Goal: Task Accomplishment & Management: Manage account settings

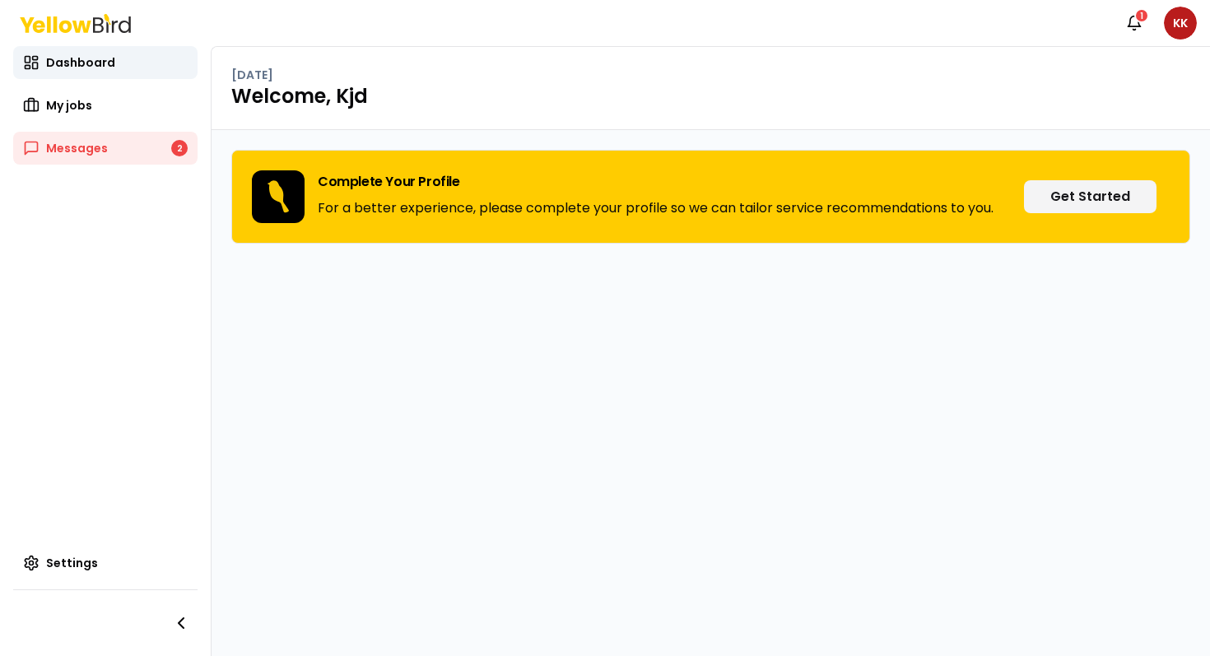
click at [1167, 7] on nav "Notifications 1 KK" at bounding box center [1157, 23] width 79 height 33
click at [1170, 9] on nav "Notifications 1 KK" at bounding box center [1157, 23] width 79 height 33
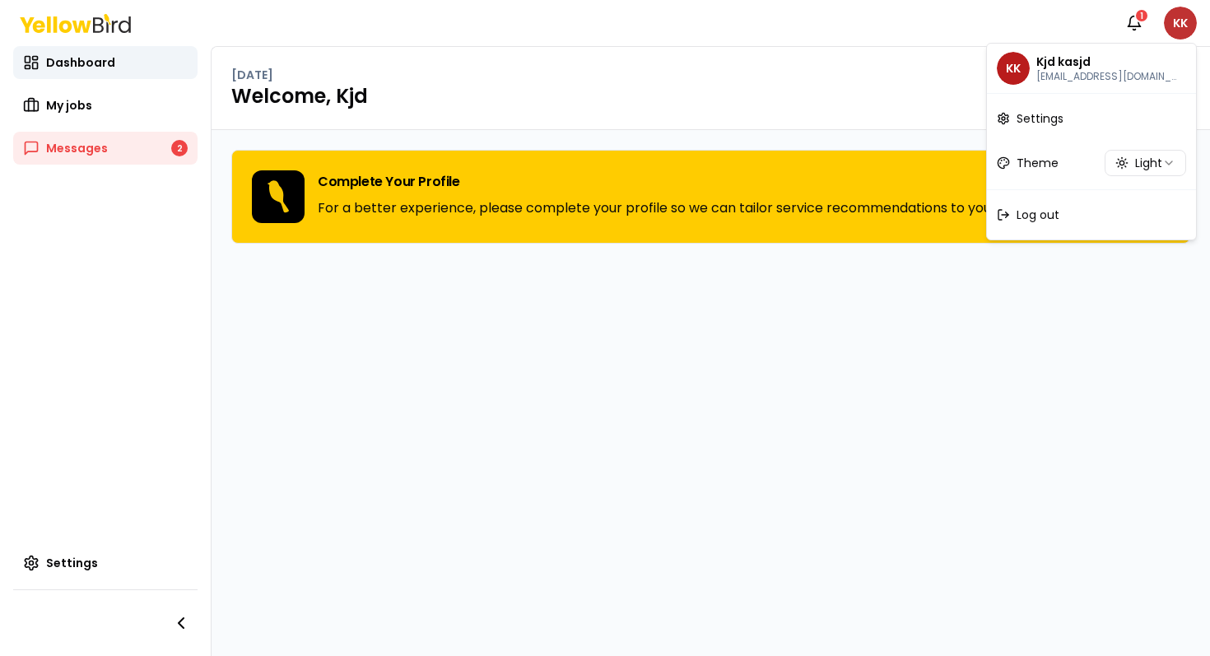
click at [1173, 16] on html "Notifications 1 KK Dashboard My jobs Messages 2 Settings [DATE] Welcome, Kjd Co…" at bounding box center [605, 328] width 1210 height 656
click at [1022, 213] on span "Log out" at bounding box center [1038, 215] width 43 height 16
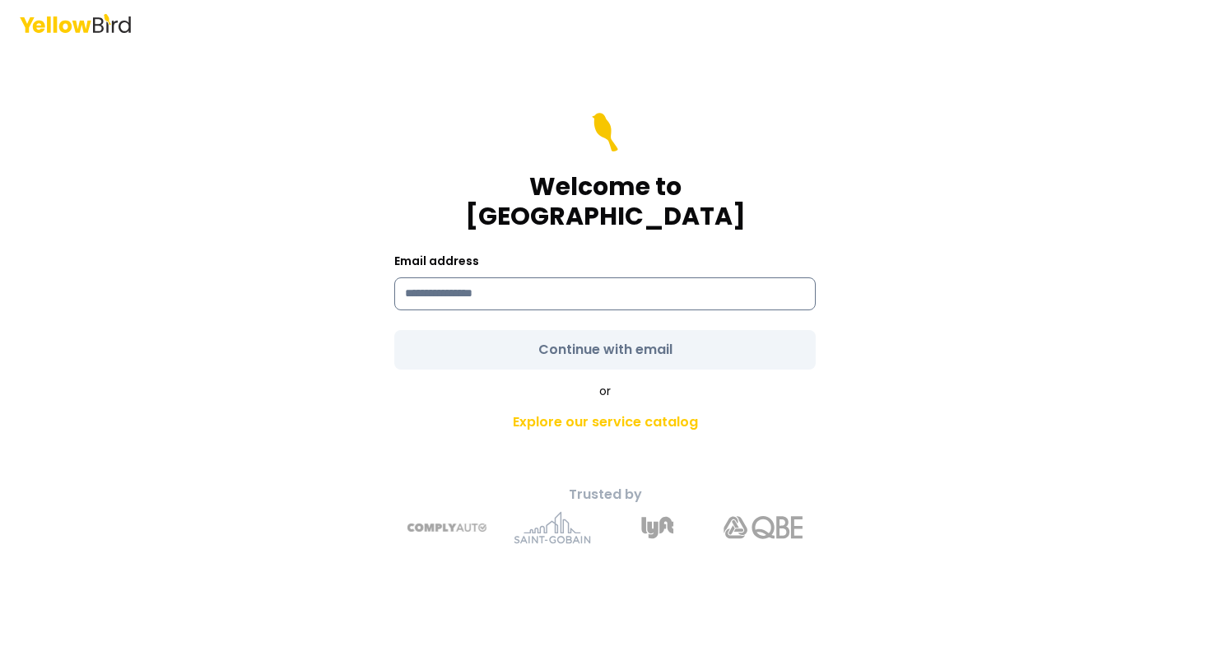
click at [506, 277] on input at bounding box center [605, 293] width 422 height 33
type input "**********"
click at [466, 318] on form "**********" at bounding box center [605, 241] width 422 height 257
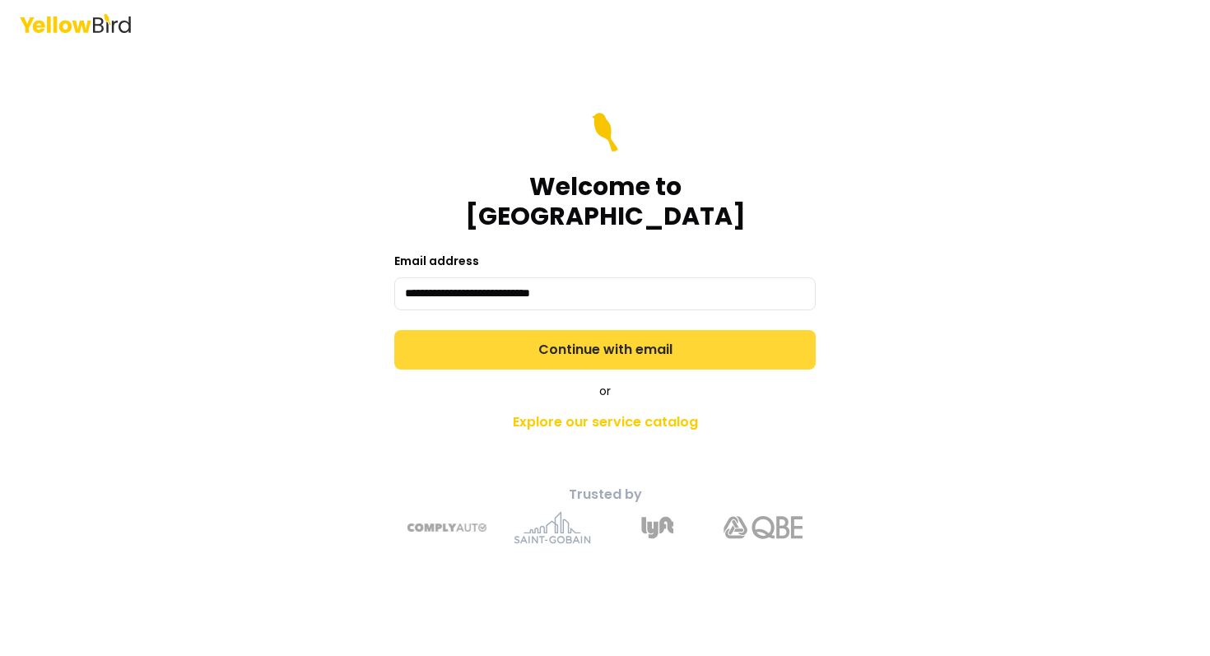
click at [462, 337] on button "Continue with email" at bounding box center [605, 350] width 422 height 40
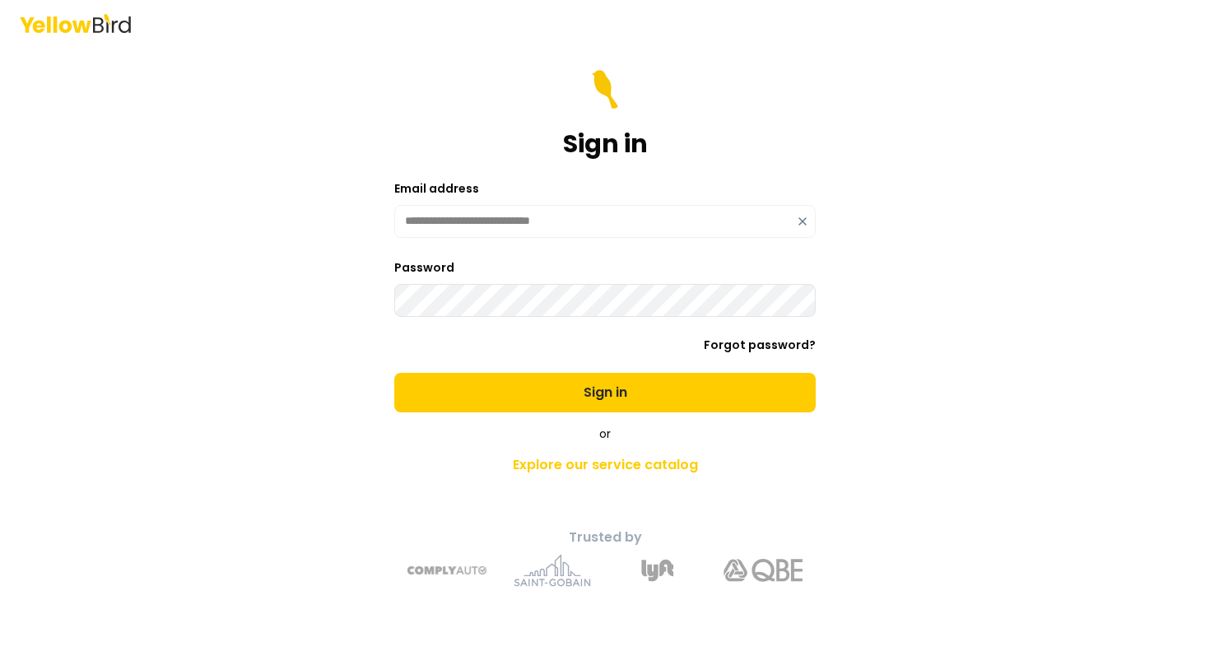
click at [394, 373] on button "Sign in" at bounding box center [605, 393] width 422 height 40
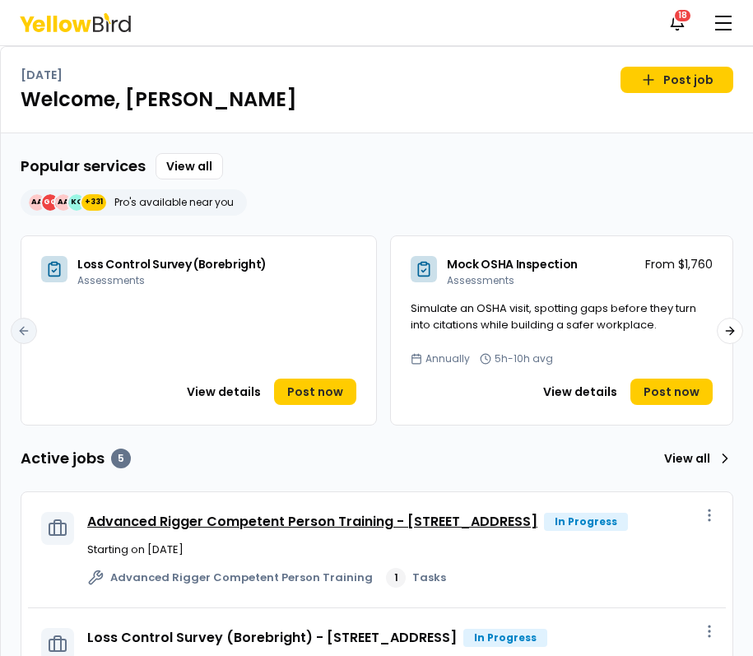
click at [300, 514] on link "Advanced Rigger Competent Person Training - [STREET_ADDRESS]" at bounding box center [312, 521] width 450 height 19
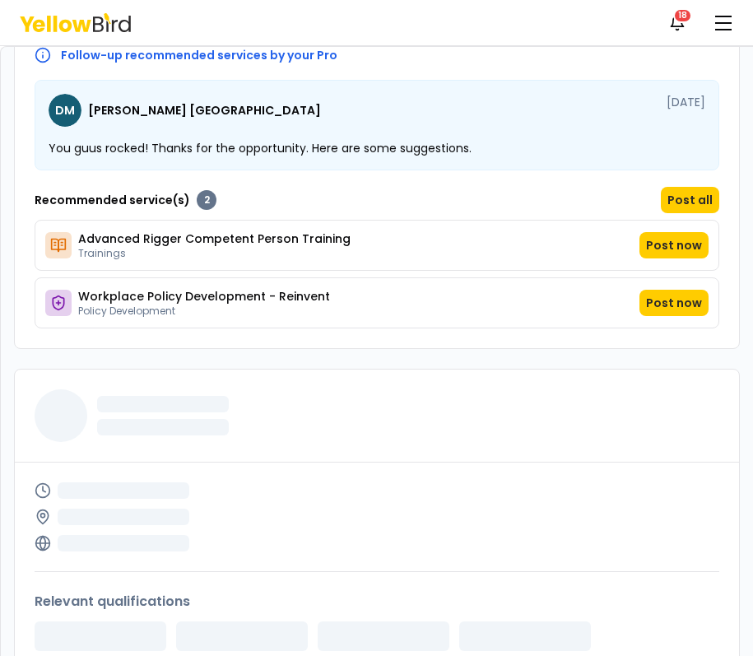
scroll to position [753, 0]
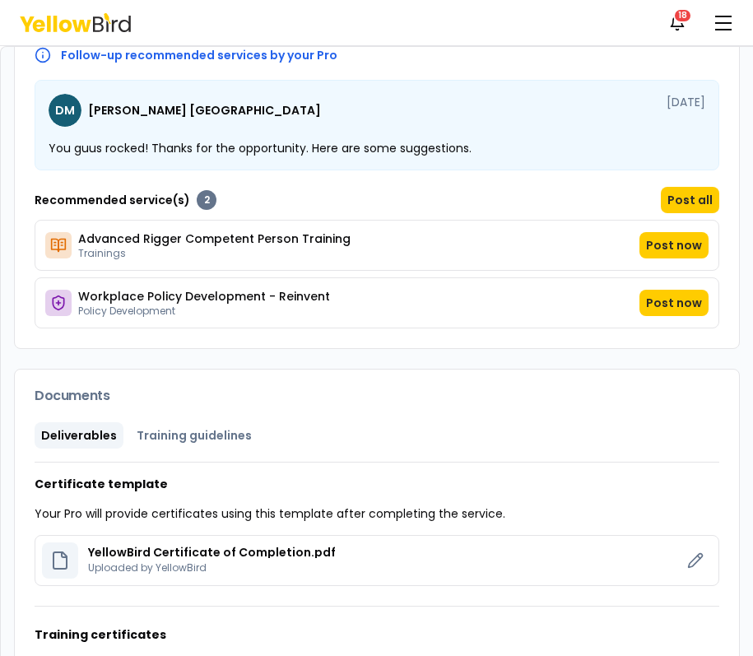
click at [465, 403] on div "Documents" at bounding box center [377, 396] width 725 height 53
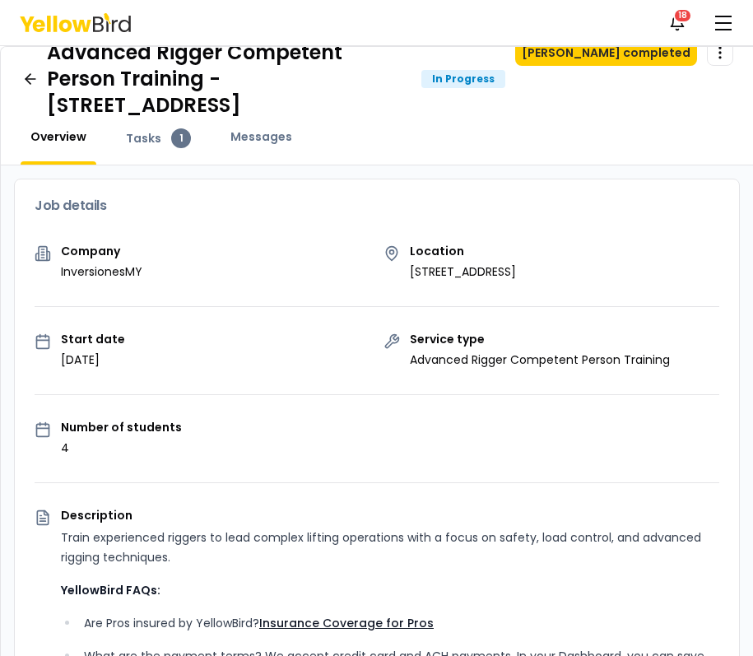
scroll to position [0, 0]
